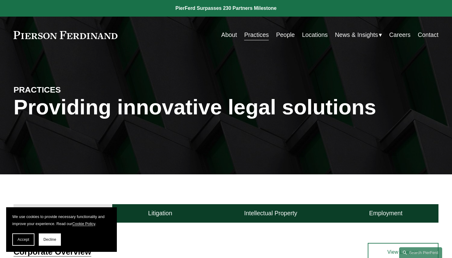
click at [284, 38] on link "People" at bounding box center [285, 35] width 19 height 12
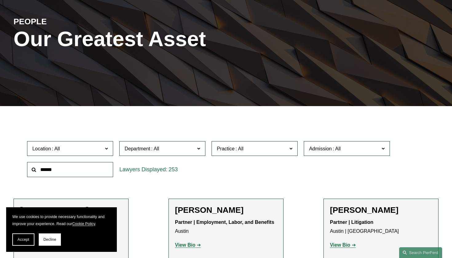
scroll to position [98, 0]
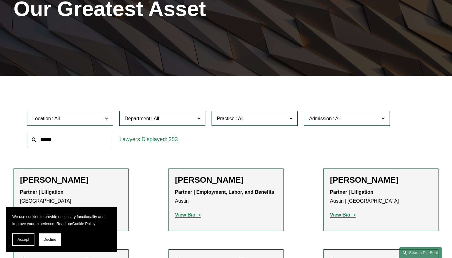
click at [190, 117] on span "Department" at bounding box center [160, 118] width 70 height 8
click at [107, 115] on span at bounding box center [106, 118] width 3 height 8
click at [0, 0] on link "[GEOGRAPHIC_DATA]" at bounding box center [0, 0] width 0 height 0
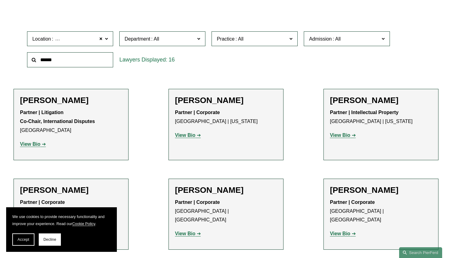
scroll to position [142, 0]
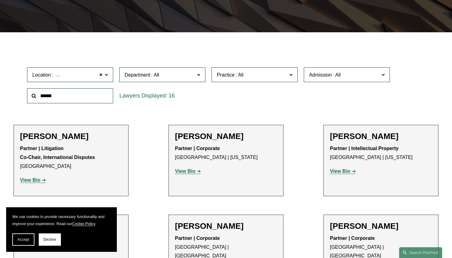
click at [35, 176] on p "View Bio" at bounding box center [71, 180] width 102 height 9
click at [35, 182] on strong "View Bio" at bounding box center [30, 180] width 20 height 5
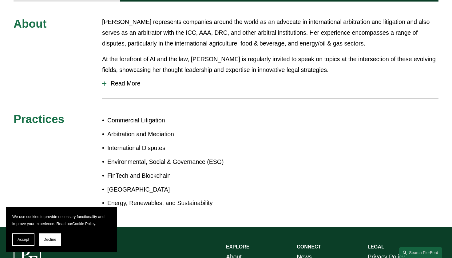
scroll to position [297, 0]
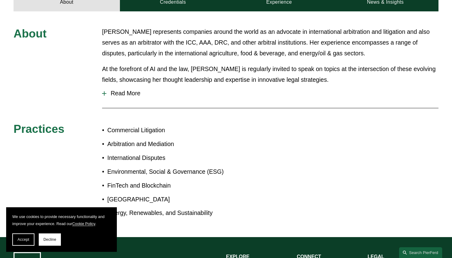
click at [127, 90] on span "Read More" at bounding box center [272, 93] width 332 height 7
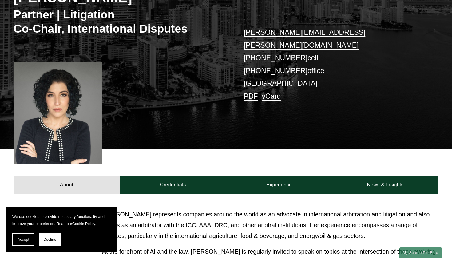
scroll to position [99, 0]
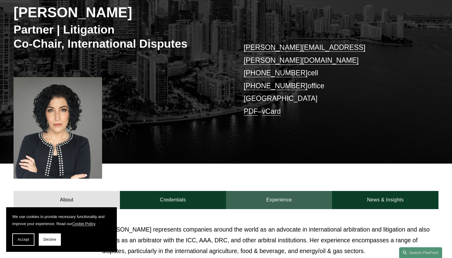
click at [258, 193] on link "Experience" at bounding box center [279, 200] width 106 height 18
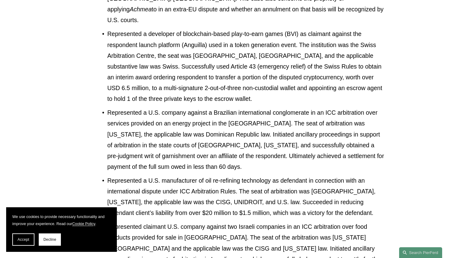
scroll to position [475, 0]
